Goal: Navigation & Orientation: Find specific page/section

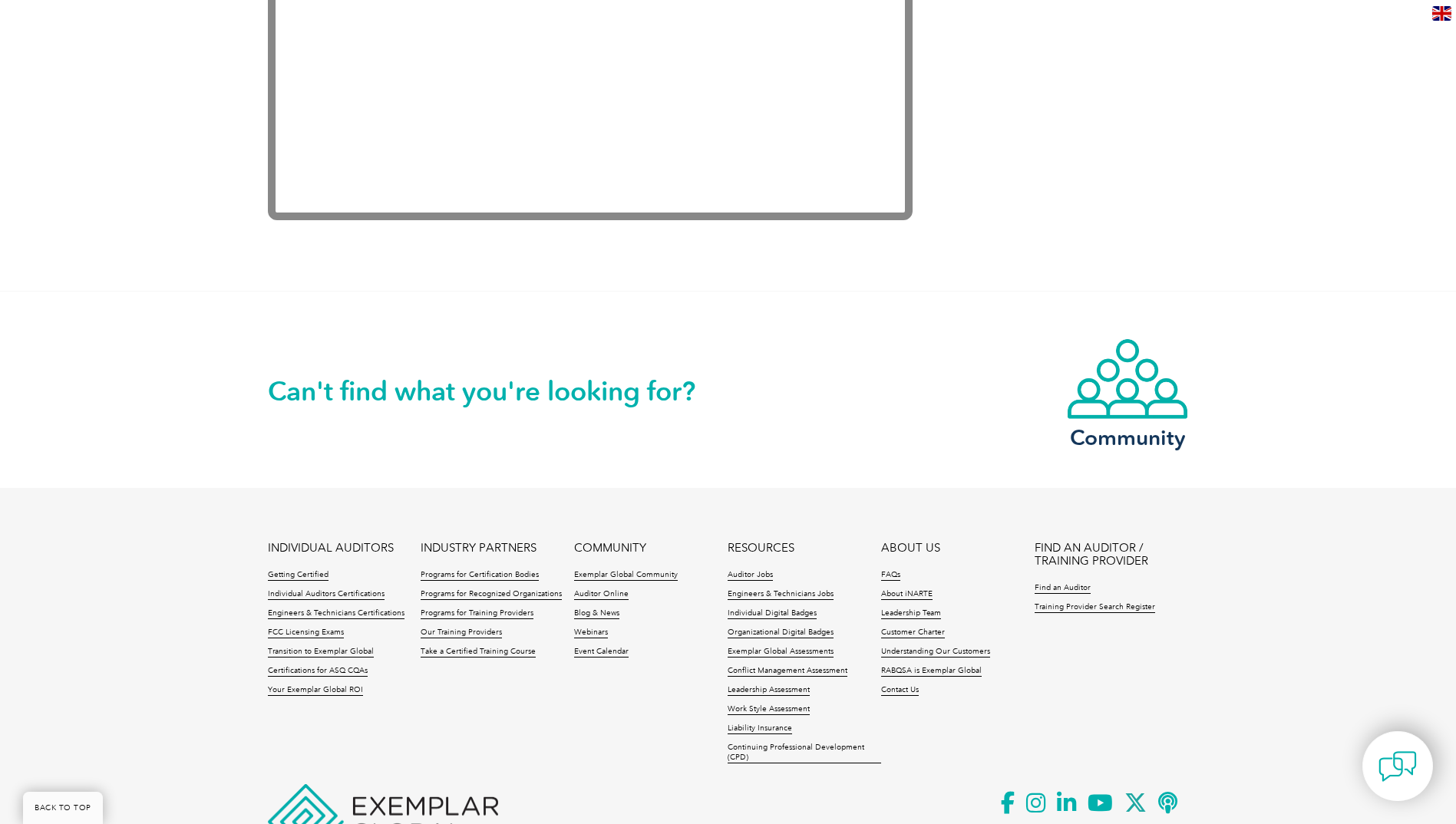
scroll to position [3070, 0]
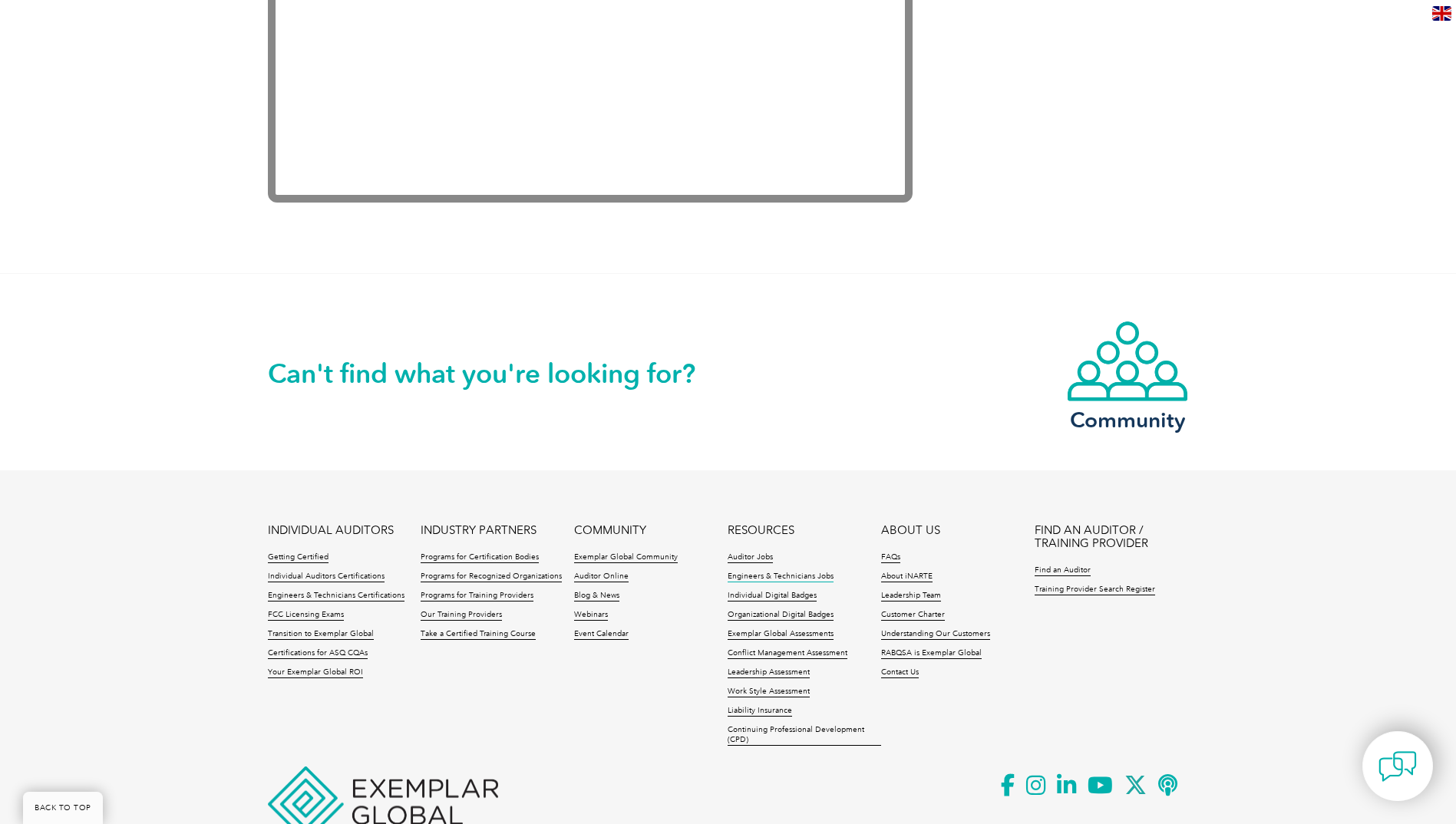
click at [768, 577] on link "Engineers & Technicians Jobs" at bounding box center [780, 577] width 106 height 11
